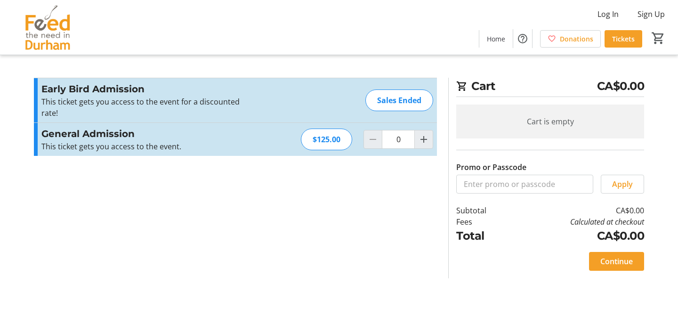
scroll to position [0, 0]
click at [321, 140] on div "$125.00" at bounding box center [326, 140] width 51 height 22
click at [425, 140] on mat-icon "Increment by one" at bounding box center [423, 139] width 11 height 11
type input "1"
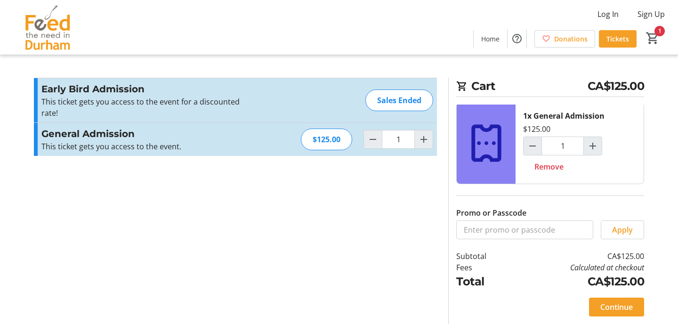
scroll to position [-4, 0]
click at [519, 42] on mat-icon "Help" at bounding box center [516, 38] width 11 height 11
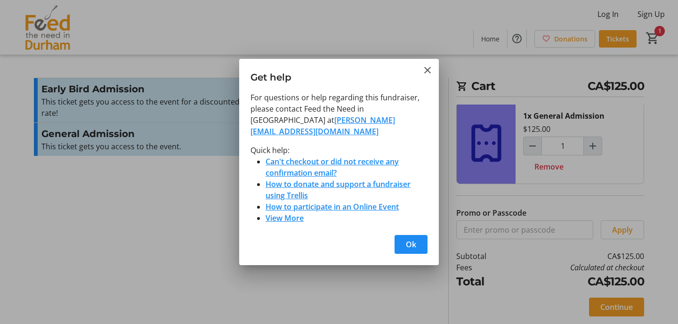
scroll to position [-4, 1]
click at [426, 76] on mat-icon "Close" at bounding box center [427, 70] width 11 height 11
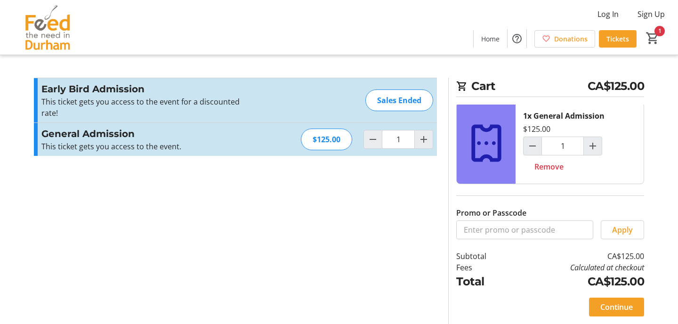
scroll to position [0, 0]
click at [489, 40] on span "Home" at bounding box center [490, 39] width 18 height 10
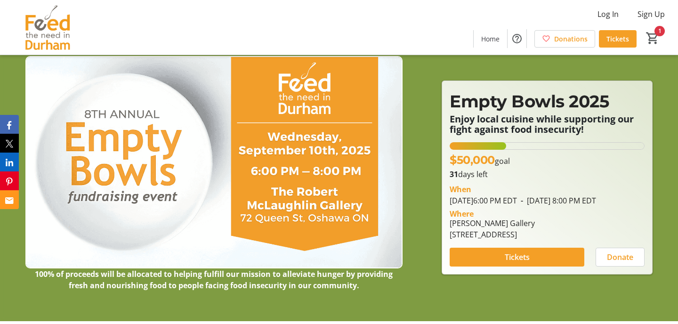
scroll to position [3, 0]
click at [621, 262] on span "Donate" at bounding box center [620, 256] width 26 height 11
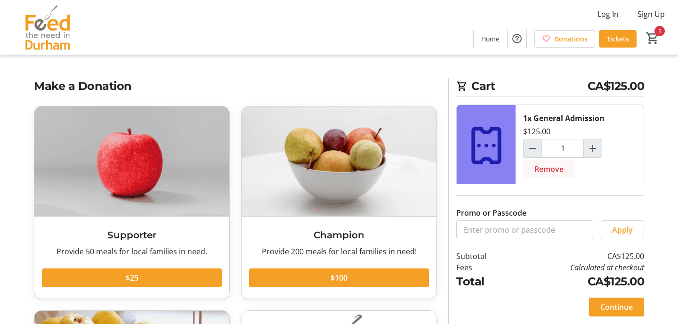
click at [554, 170] on span "Remove" at bounding box center [549, 168] width 29 height 11
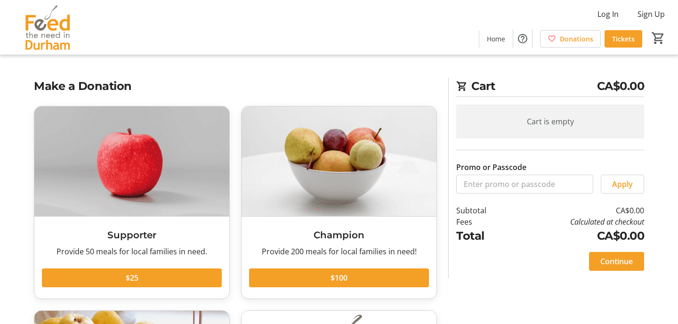
scroll to position [0, 0]
click at [523, 38] on mat-icon "Help" at bounding box center [522, 38] width 11 height 11
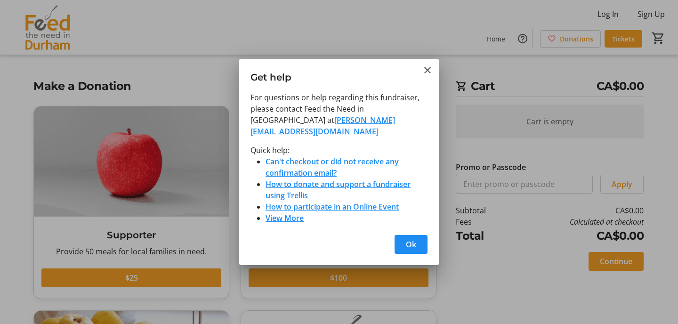
scroll to position [0, 0]
click at [286, 214] on link "View More" at bounding box center [285, 218] width 38 height 10
click at [276, 126] on link "[PERSON_NAME][EMAIL_ADDRESS][DOMAIN_NAME]" at bounding box center [323, 126] width 145 height 22
click at [429, 75] on mat-icon "Close" at bounding box center [427, 70] width 11 height 11
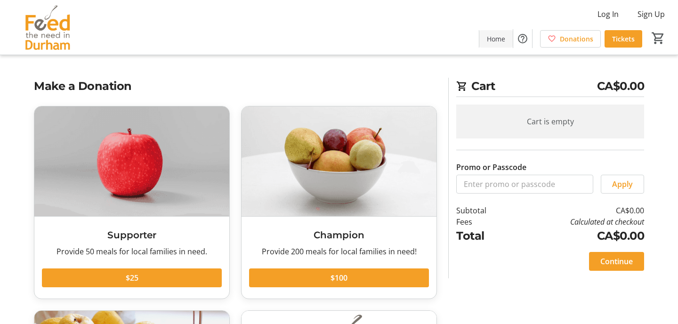
click at [501, 40] on span "Home" at bounding box center [496, 39] width 18 height 10
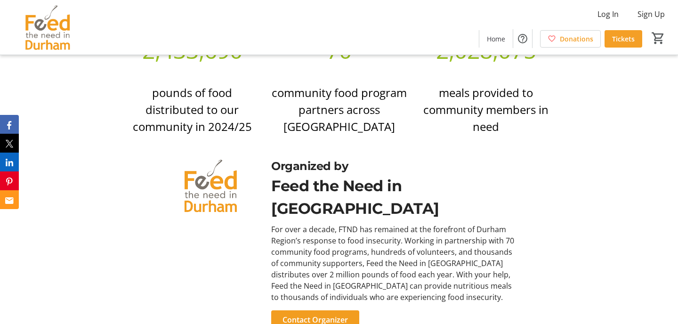
scroll to position [2280, 0]
